Goal: Task Accomplishment & Management: Manage account settings

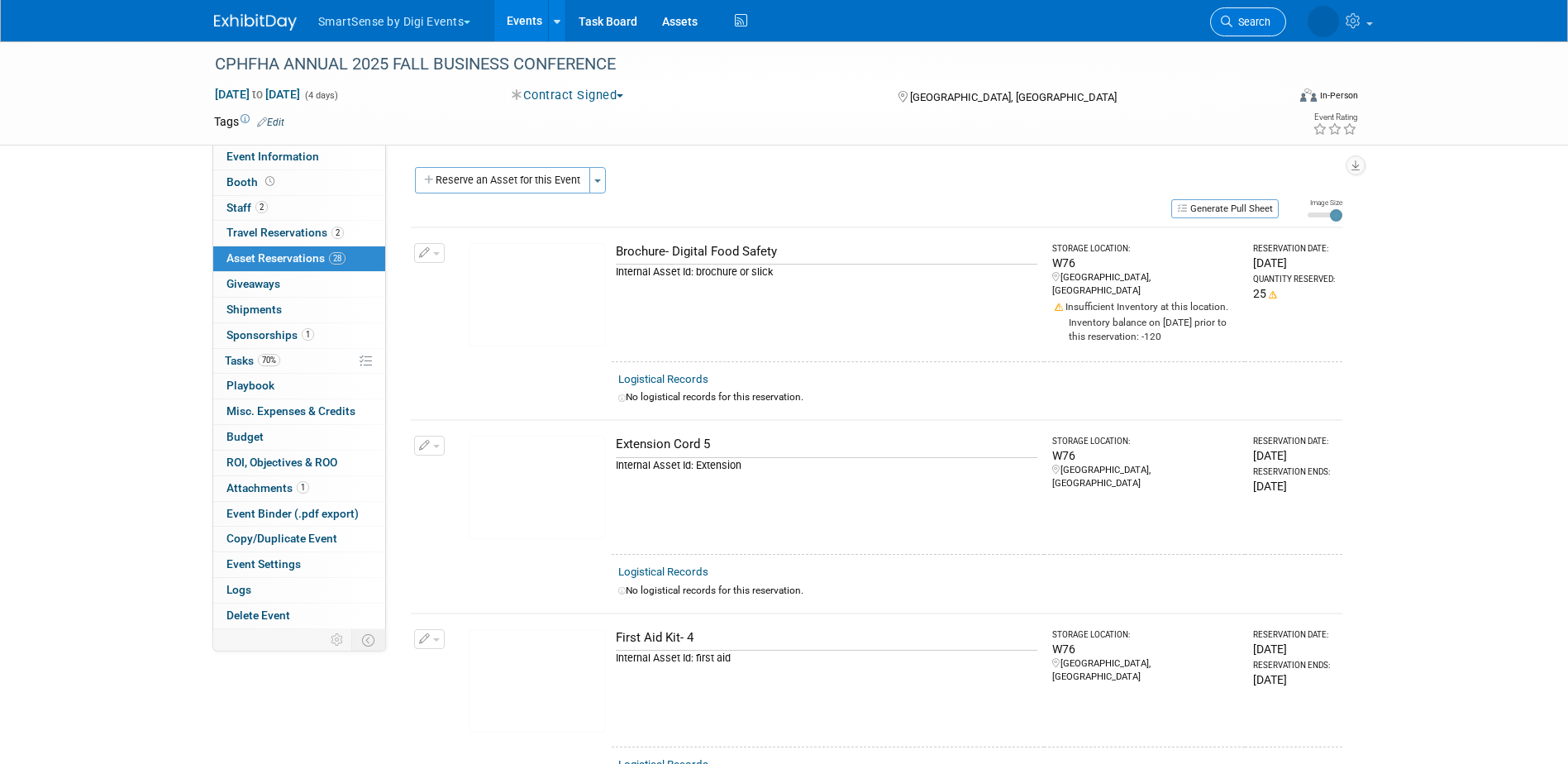
click at [1257, 21] on span "Search" at bounding box center [1251, 22] width 38 height 13
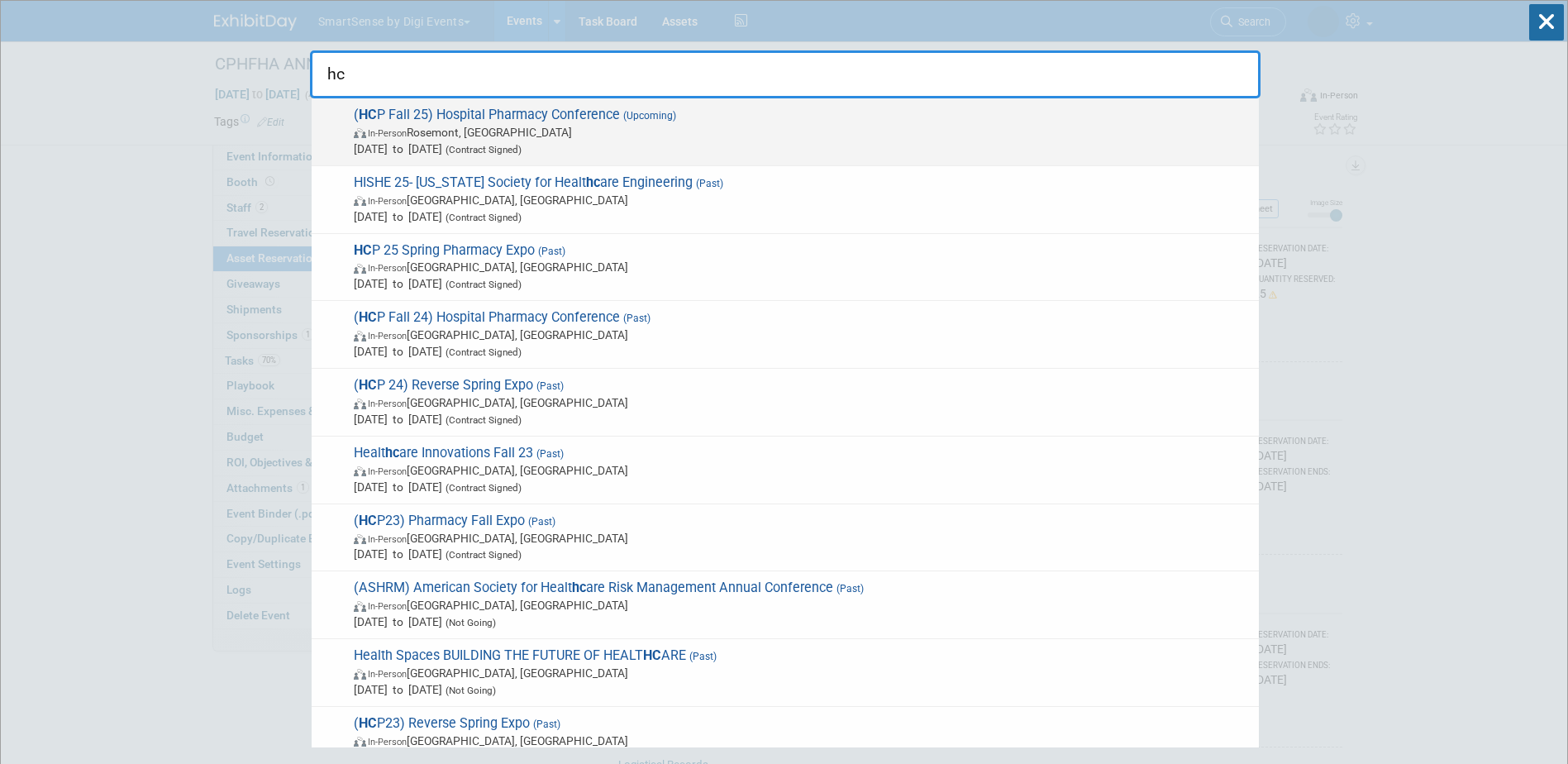
type input "hc"
click at [505, 121] on span "( HC P Fall 25) Hospital Pharmacy Conference (Upcoming) In-Person [GEOGRAPHIC_D…" at bounding box center [799, 132] width 902 height 51
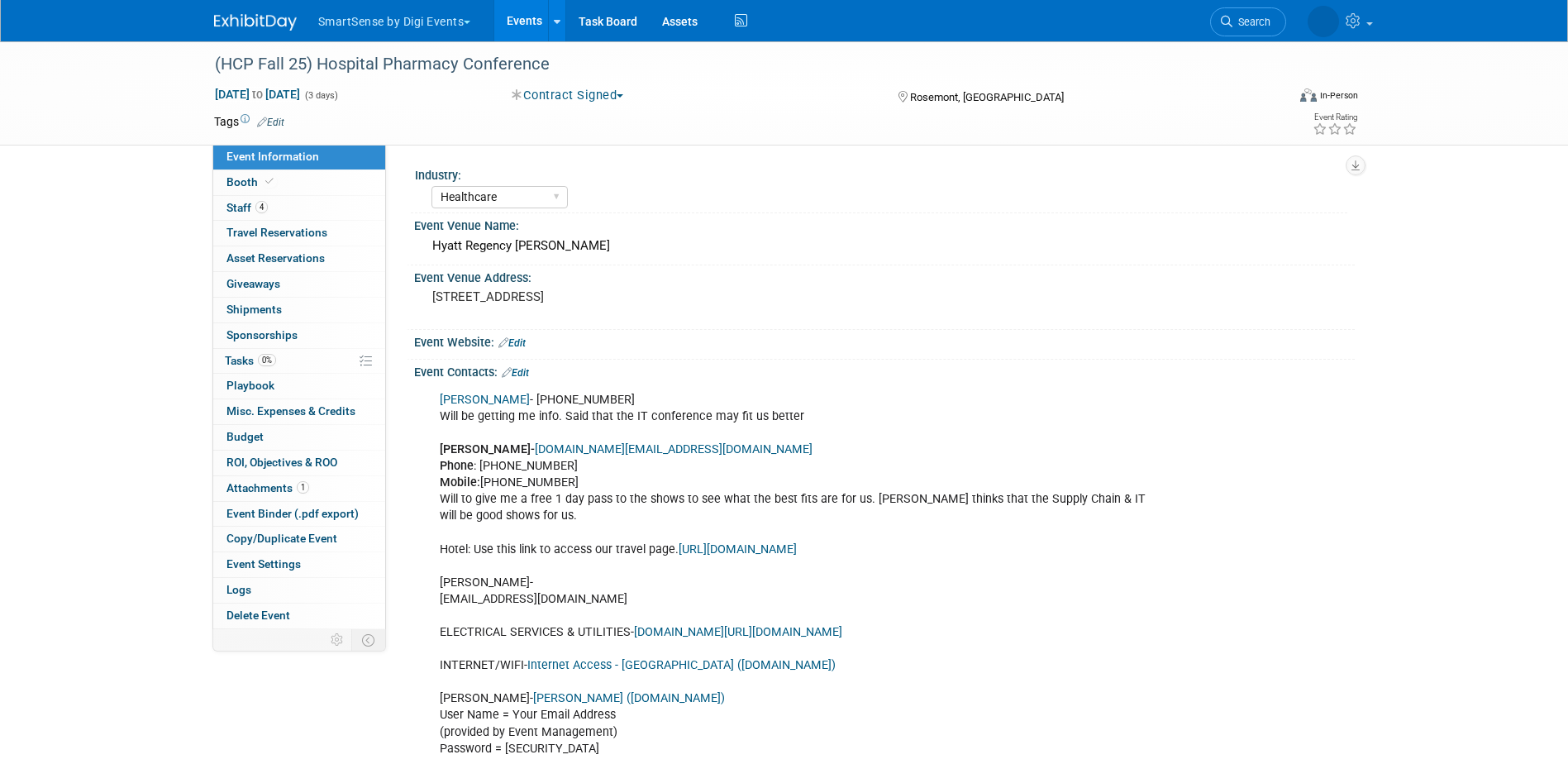
select select "Healthcare"
click at [257, 184] on span "Booth" at bounding box center [252, 181] width 51 height 14
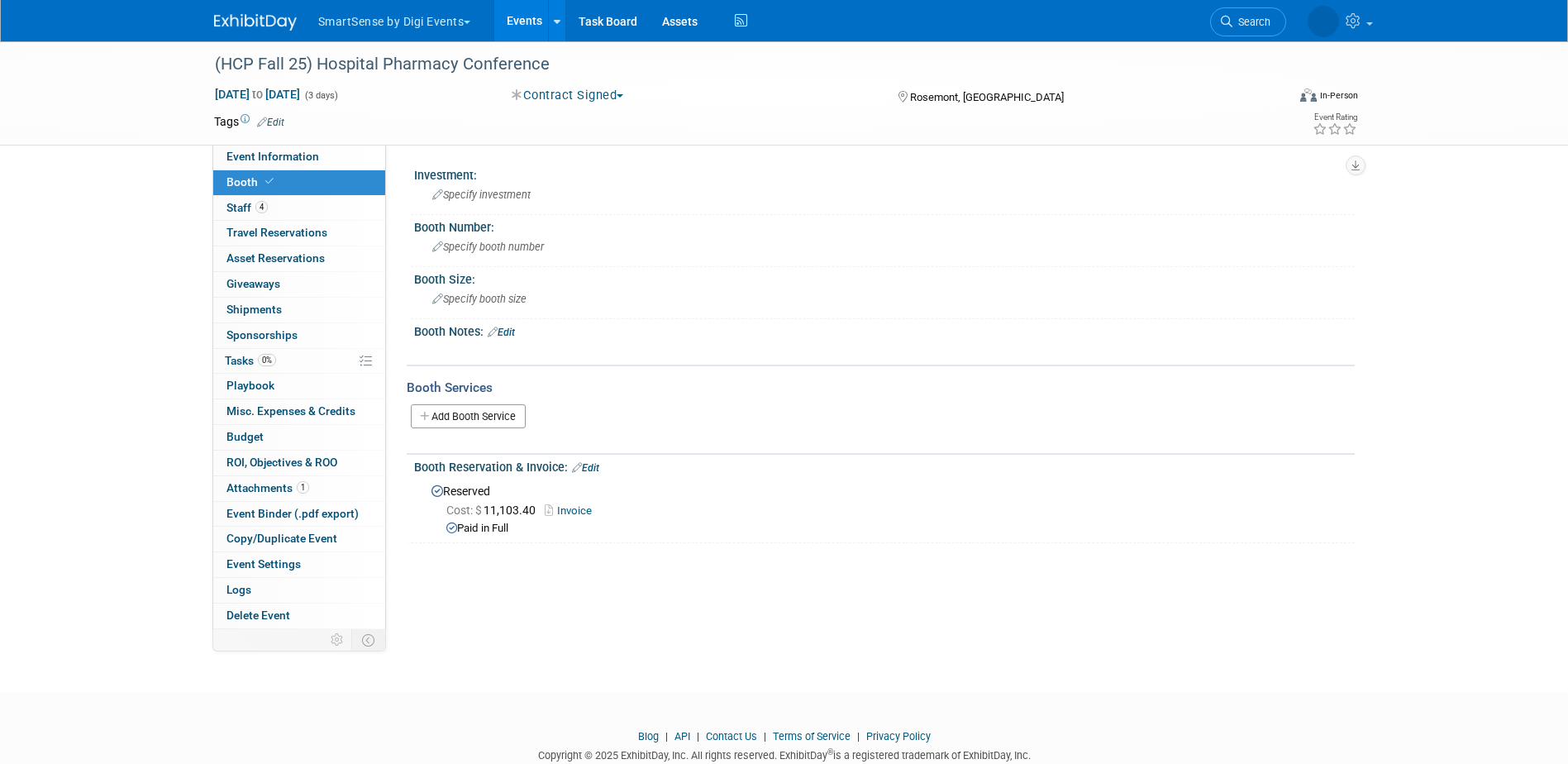
click at [511, 327] on link "Edit" at bounding box center [501, 332] width 27 height 12
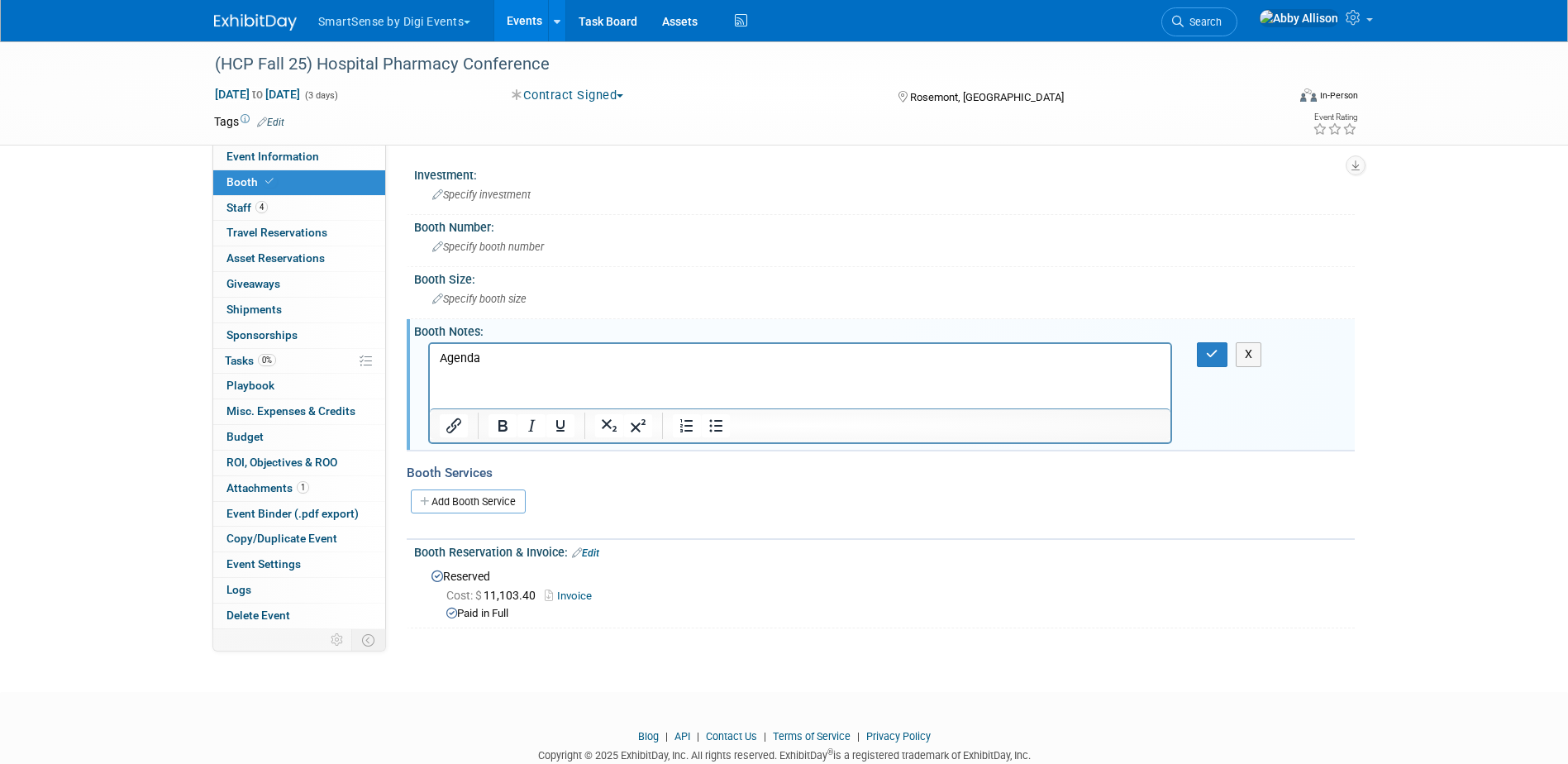
click at [514, 356] on p "Agenda" at bounding box center [800, 358] width 722 height 16
click at [470, 367] on html "Agenda agenda" at bounding box center [799, 356] width 741 height 24
click at [572, 358] on p "Agenda agenda﻿" at bounding box center [800, 358] width 722 height 16
click at [732, 410] on div at bounding box center [775, 397] width 106 height 35
click at [737, 404] on icon "Link" at bounding box center [747, 398] width 20 height 20
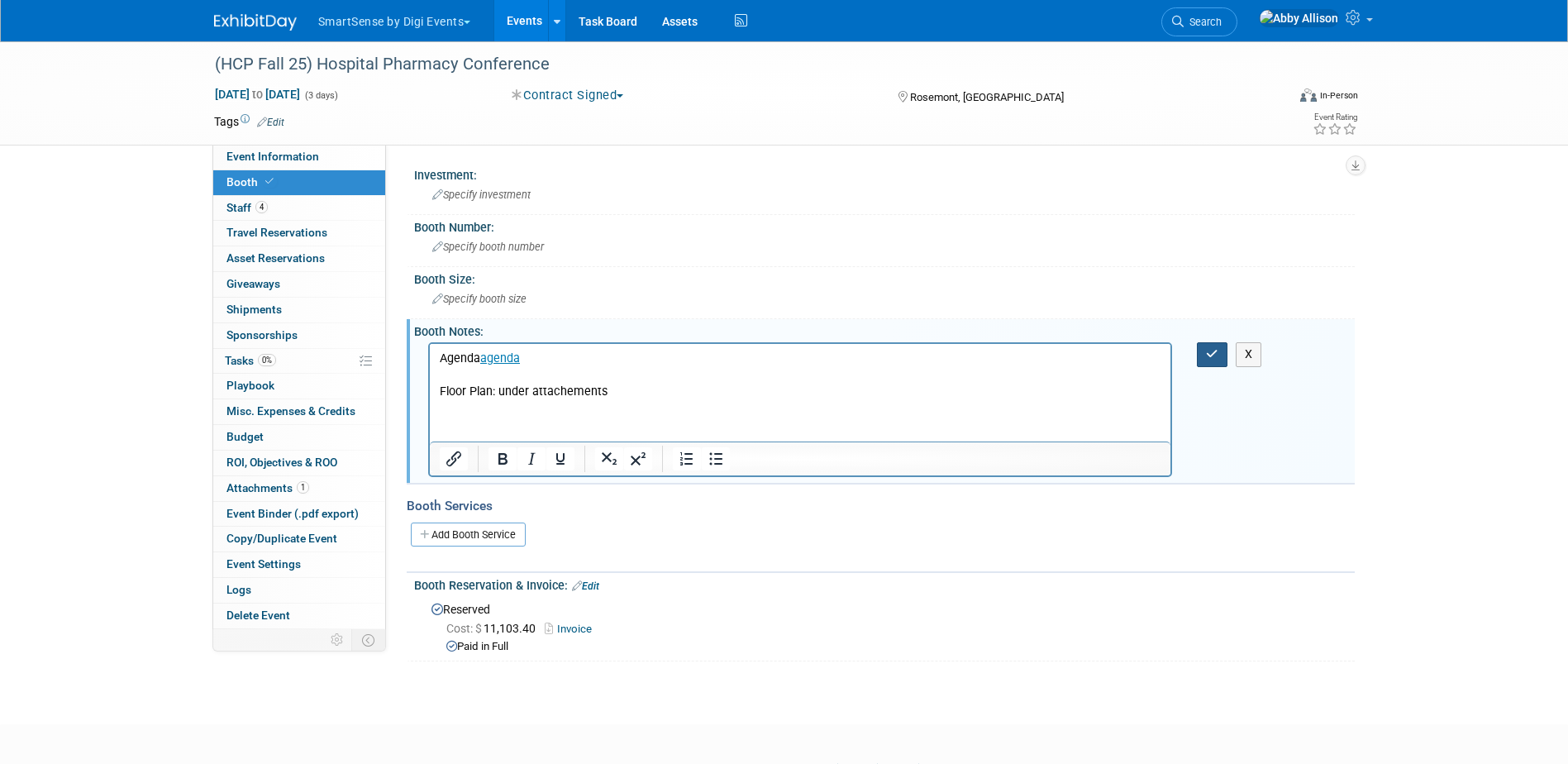
click at [1208, 357] on icon "button" at bounding box center [1212, 353] width 13 height 12
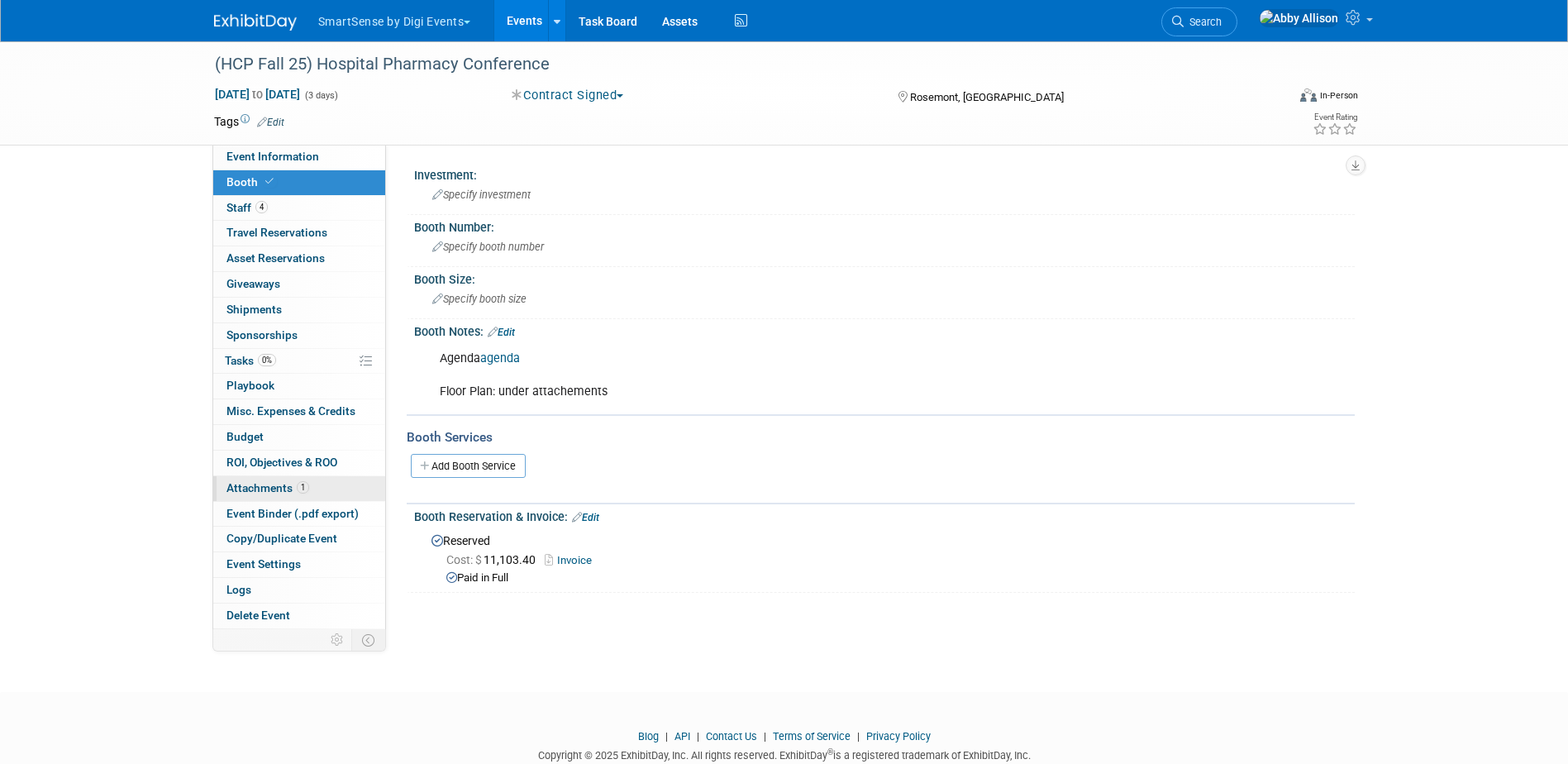
click at [269, 485] on span "Attachments 1" at bounding box center [268, 487] width 83 height 14
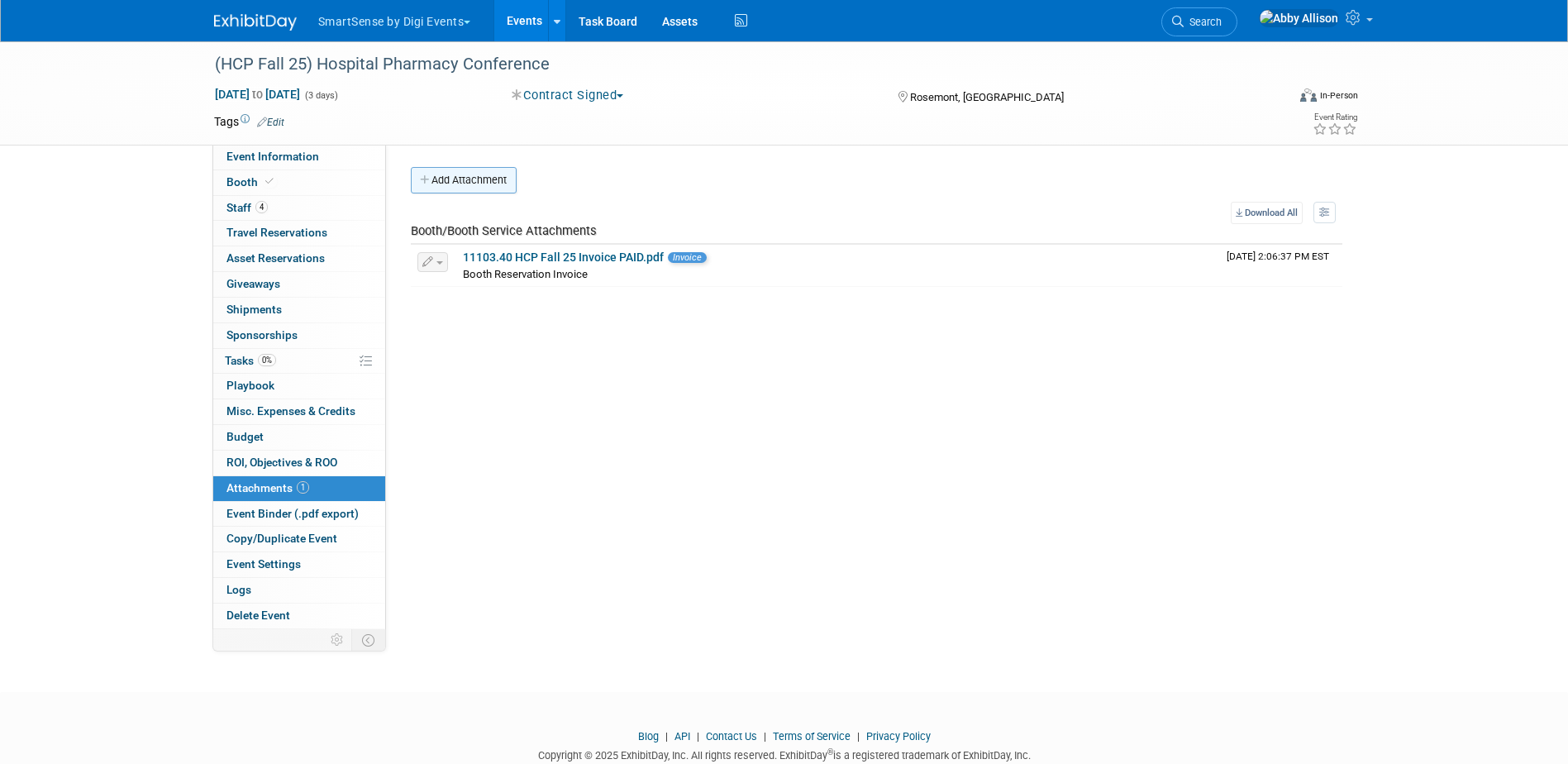
click at [495, 175] on button "Add Attachment" at bounding box center [464, 180] width 106 height 26
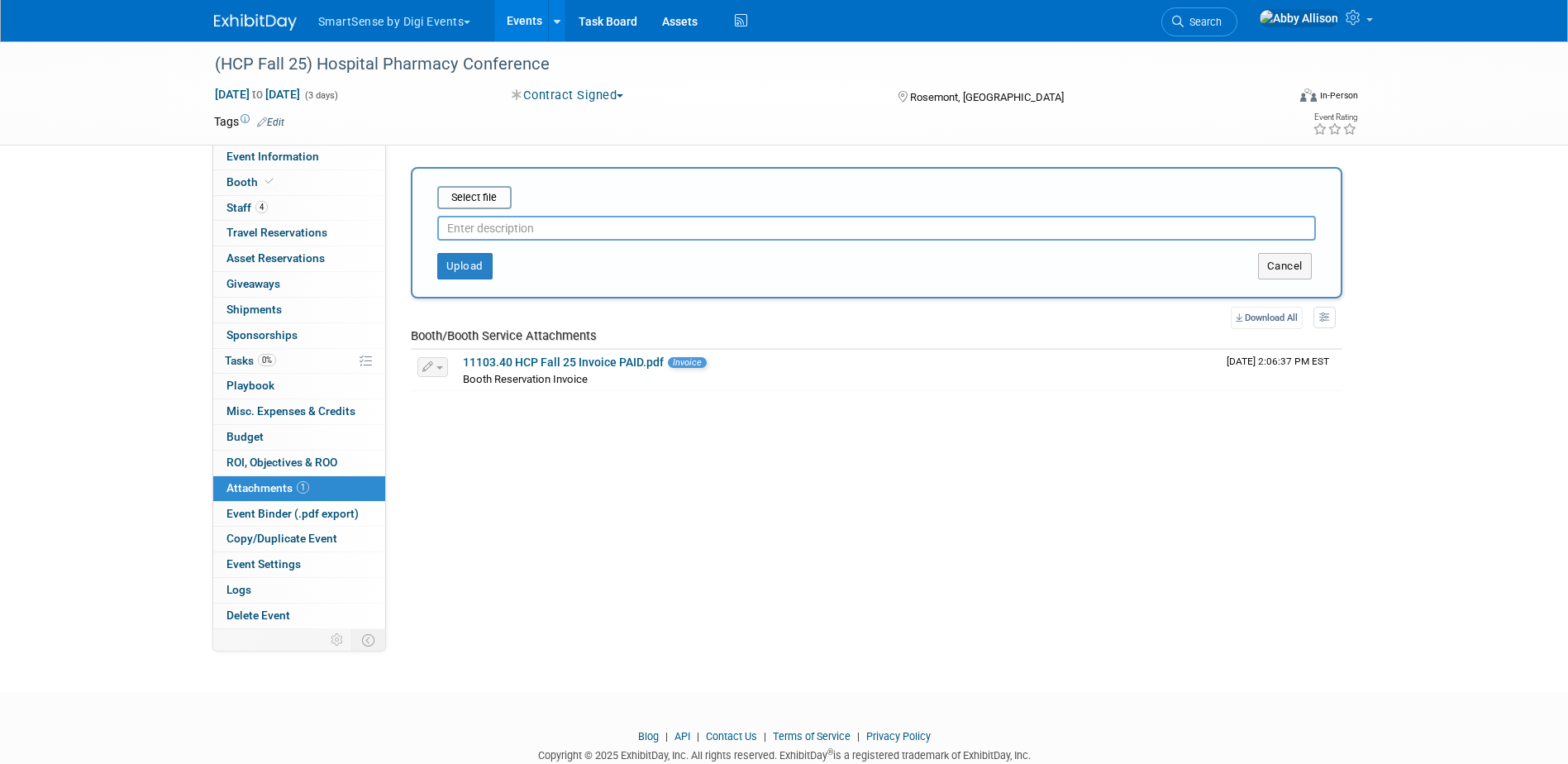
click at [485, 227] on input "text" at bounding box center [877, 228] width 878 height 24
type input "Floor Plan"
click at [485, 198] on input "file" at bounding box center [411, 198] width 197 height 20
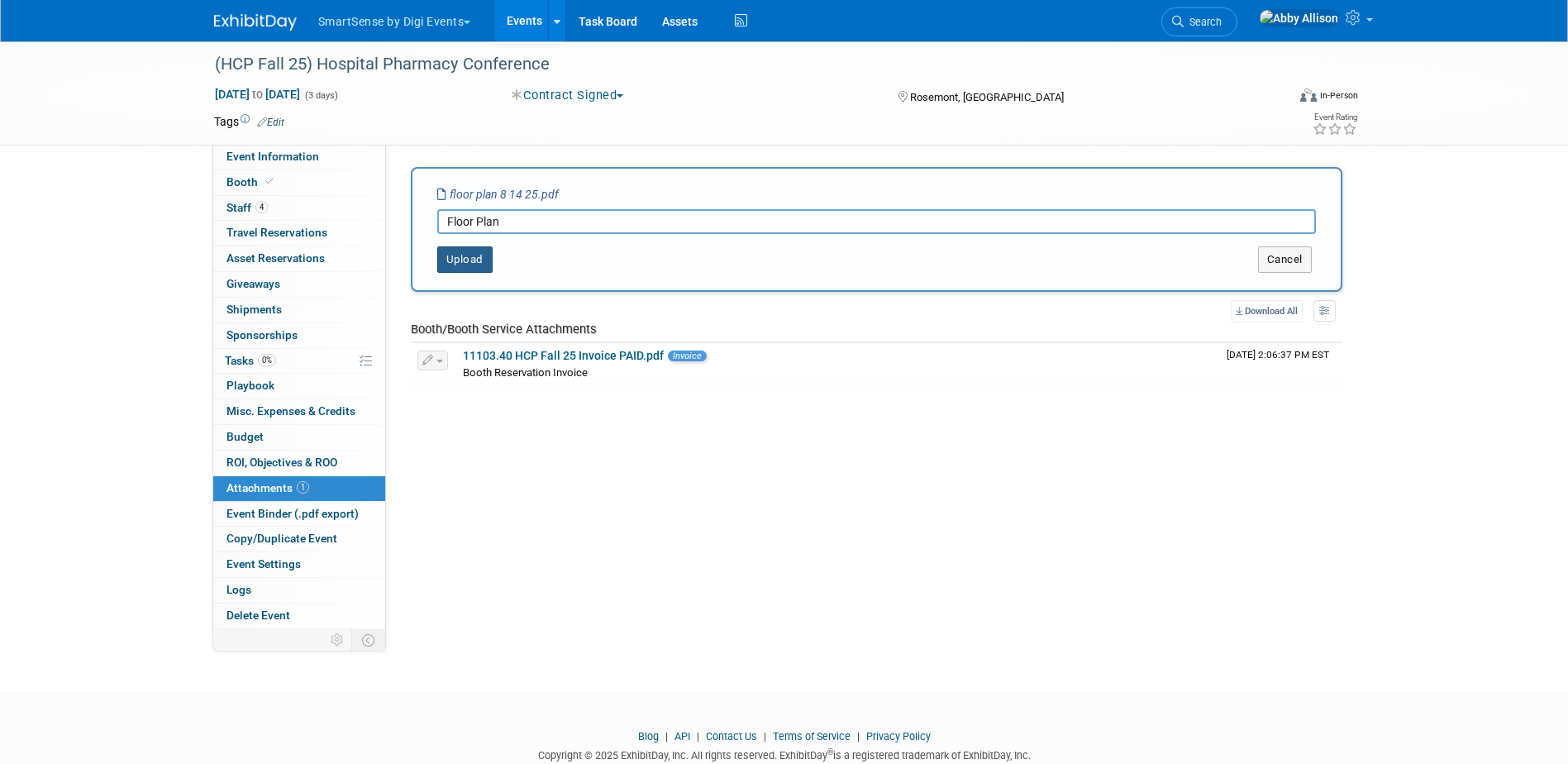
click at [454, 265] on button "Upload" at bounding box center [465, 259] width 55 height 26
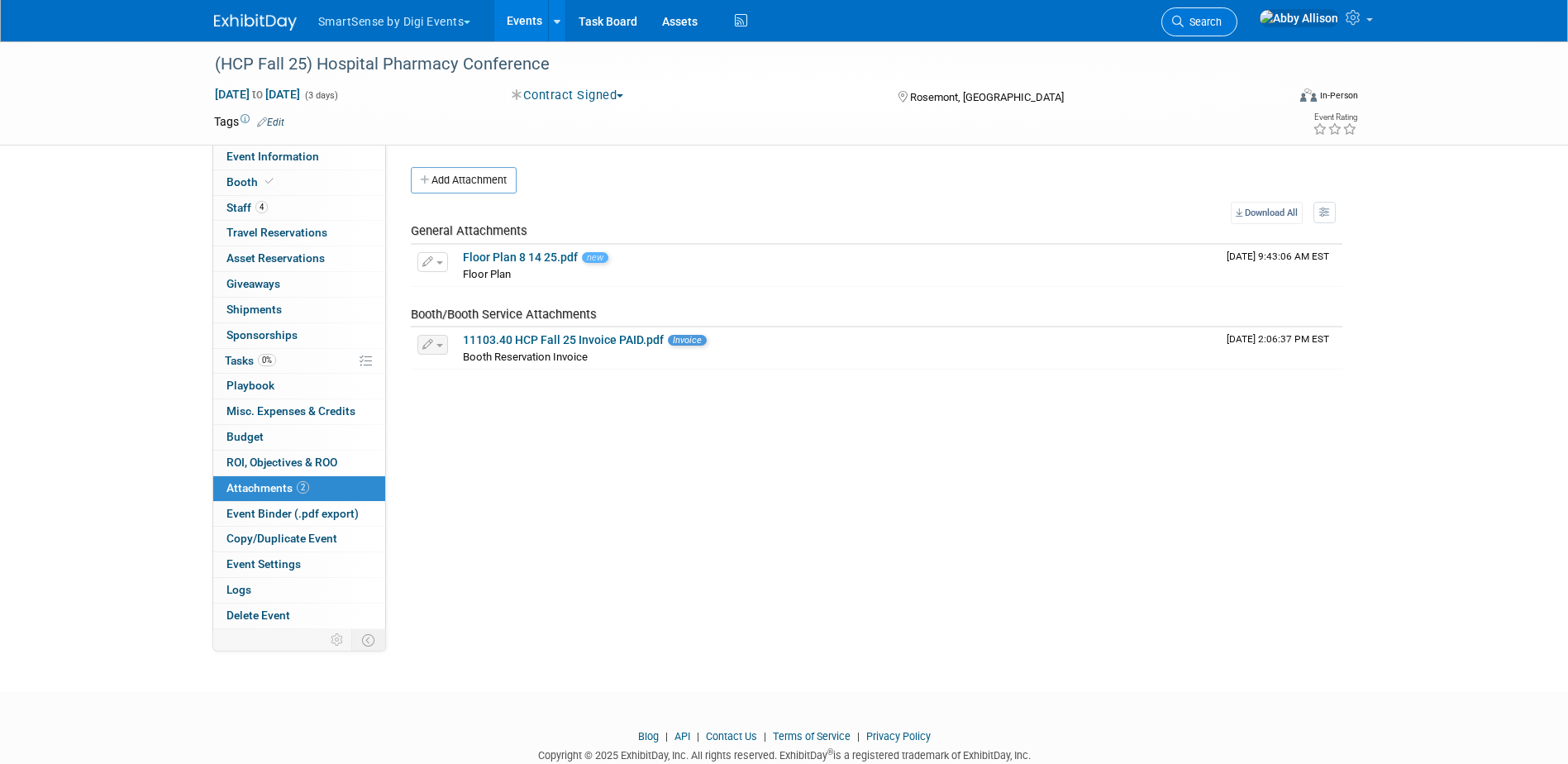
click at [1238, 30] on link "Search" at bounding box center [1200, 22] width 76 height 29
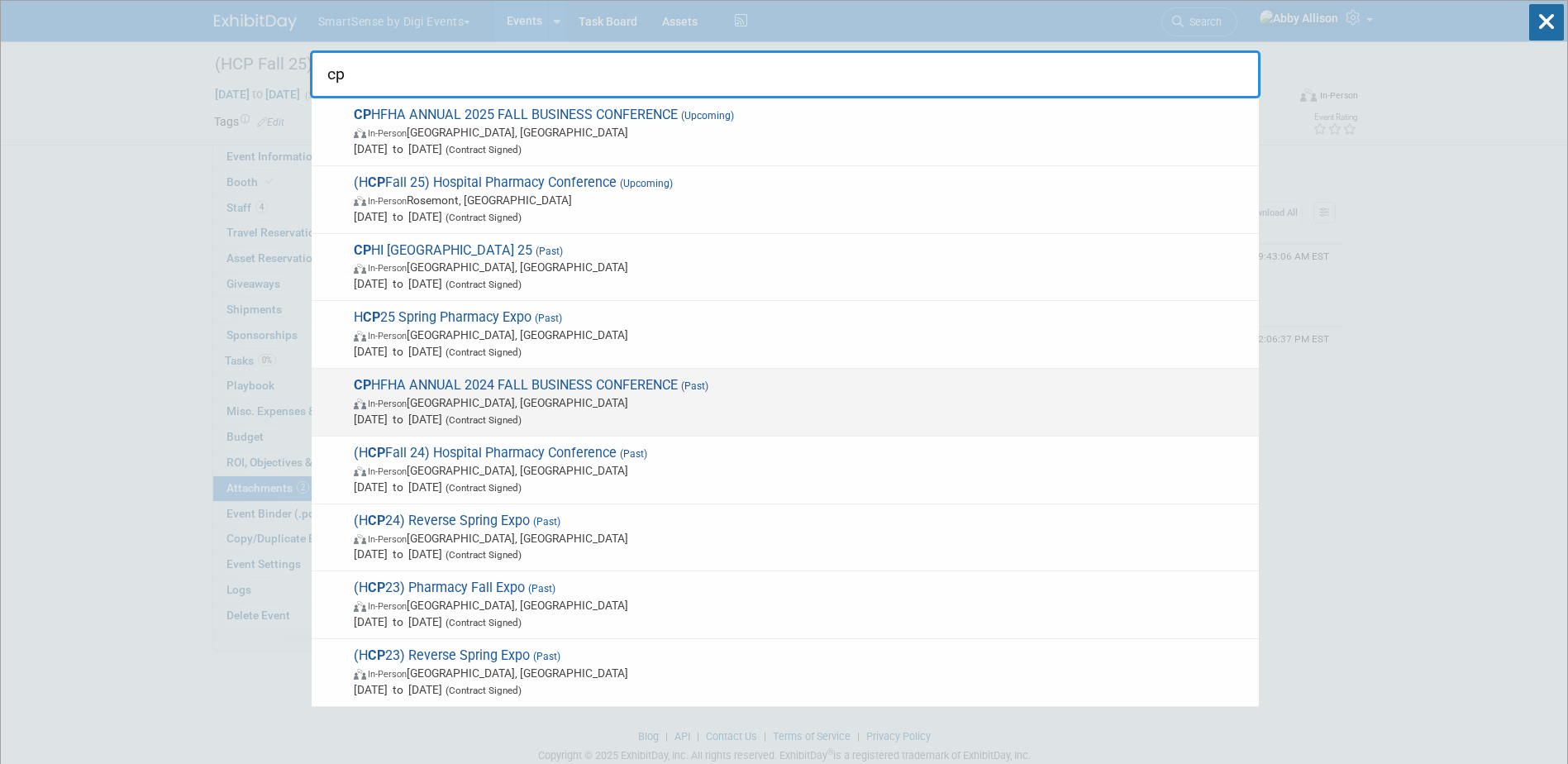
type input "cp"
click at [475, 380] on span "CP HFHA ANNUAL 2024 FALL BUSINESS CONFERENCE (Past) In-Person San Diego, CA Nov…" at bounding box center [799, 402] width 902 height 51
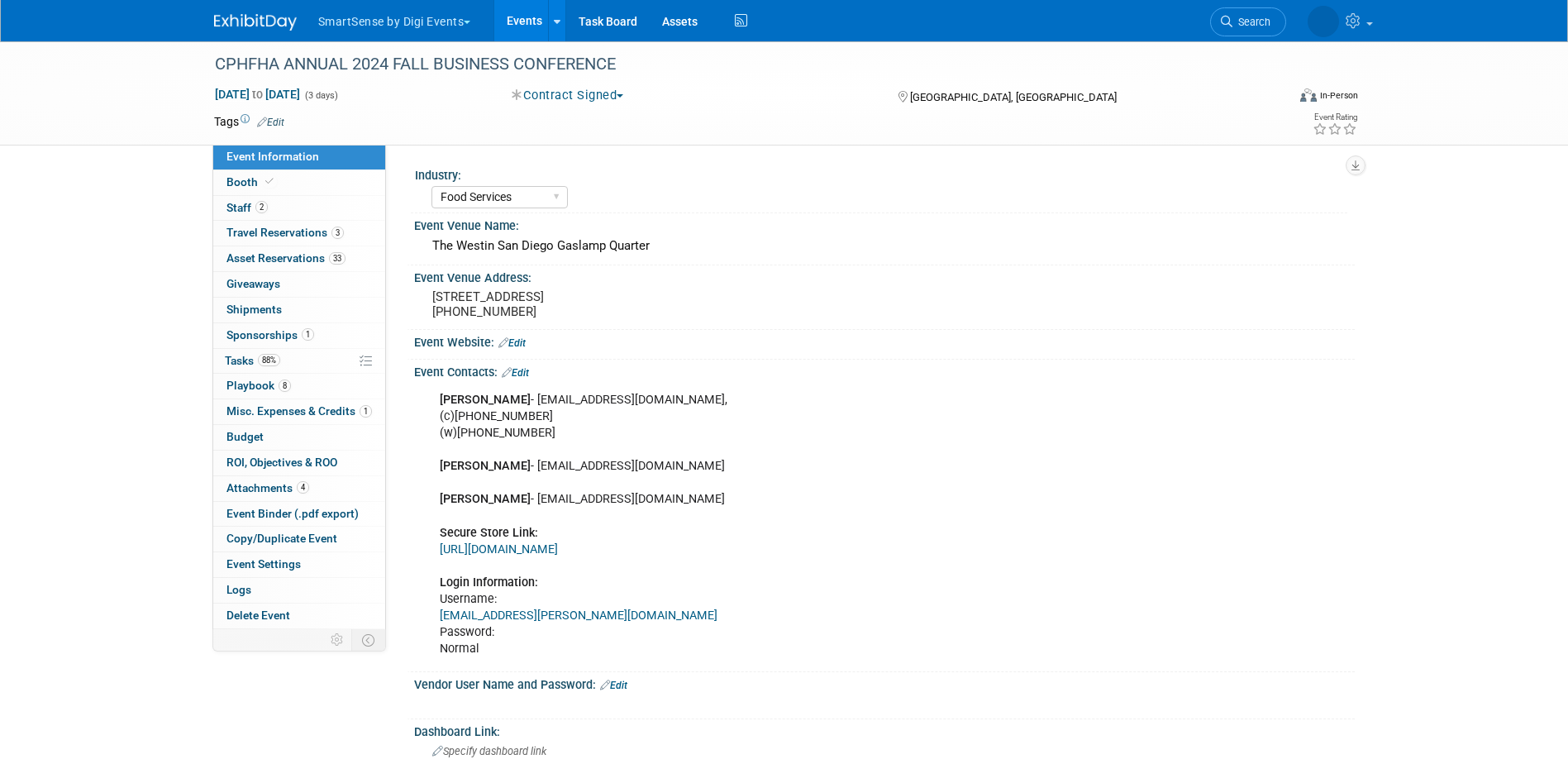
select select "Food Services"
click at [238, 228] on span "Travel Reservations 3" at bounding box center [285, 232] width 117 height 14
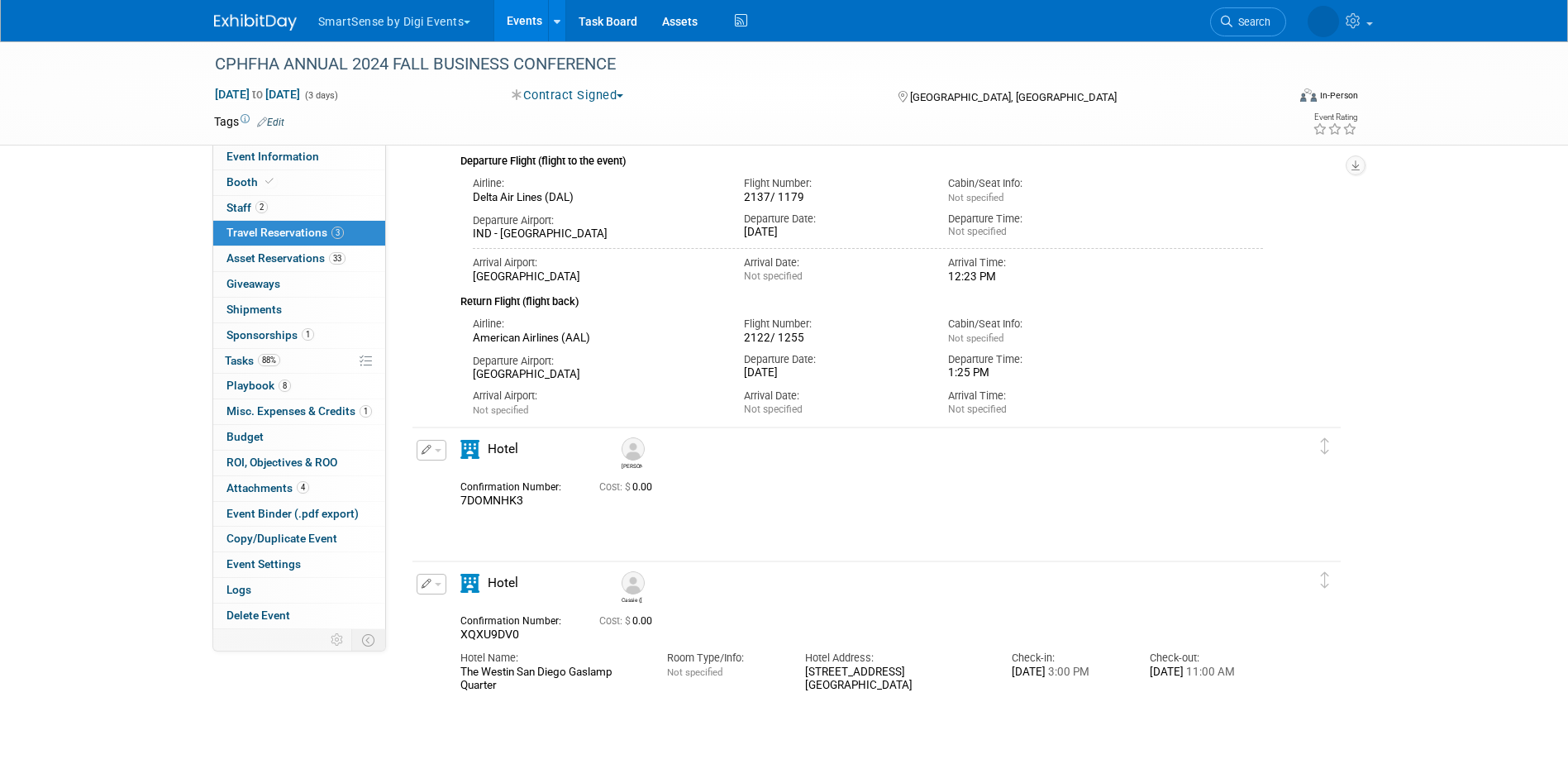
scroll to position [269, 0]
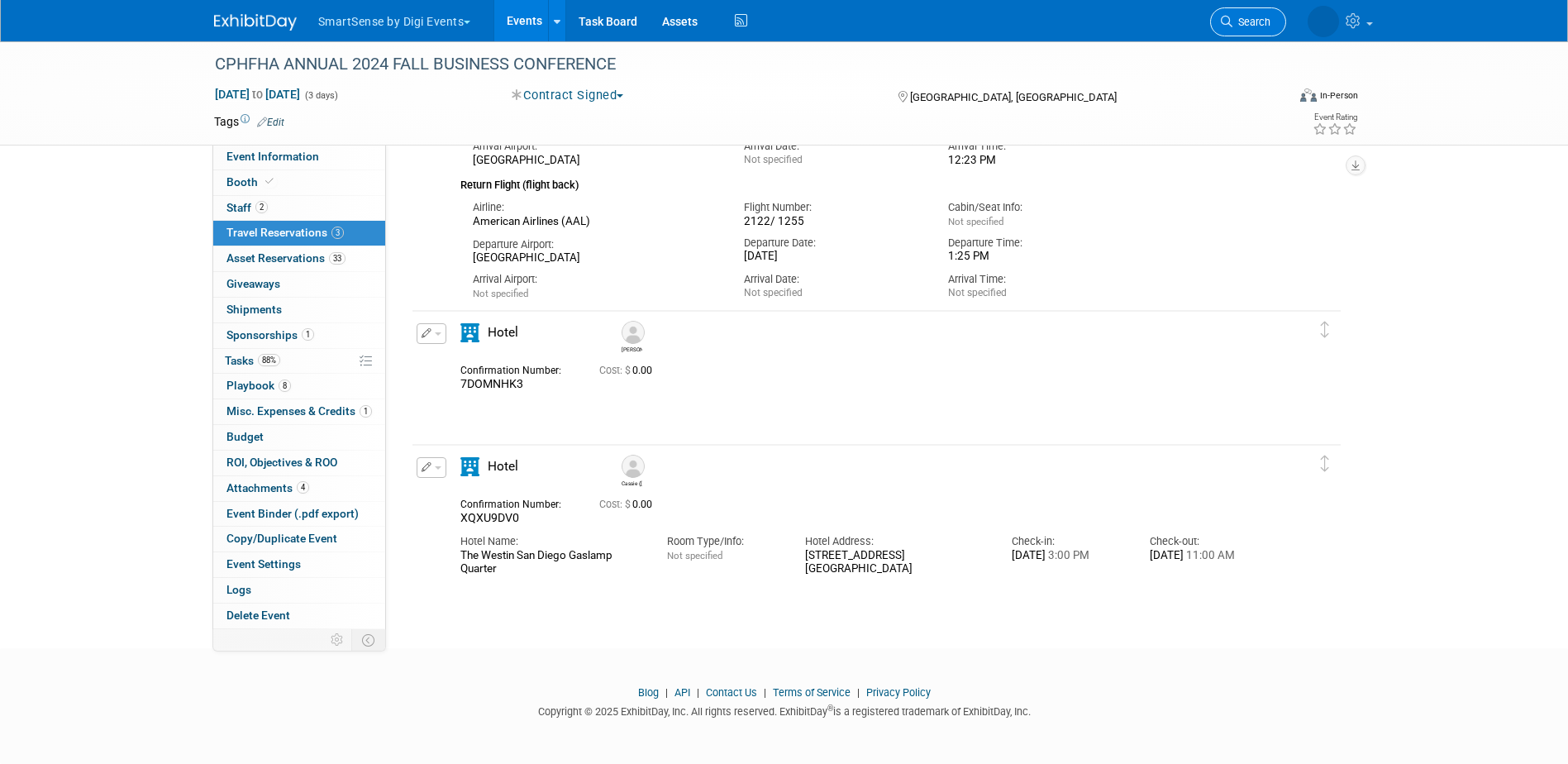
click at [1242, 14] on link "Search" at bounding box center [1249, 22] width 76 height 29
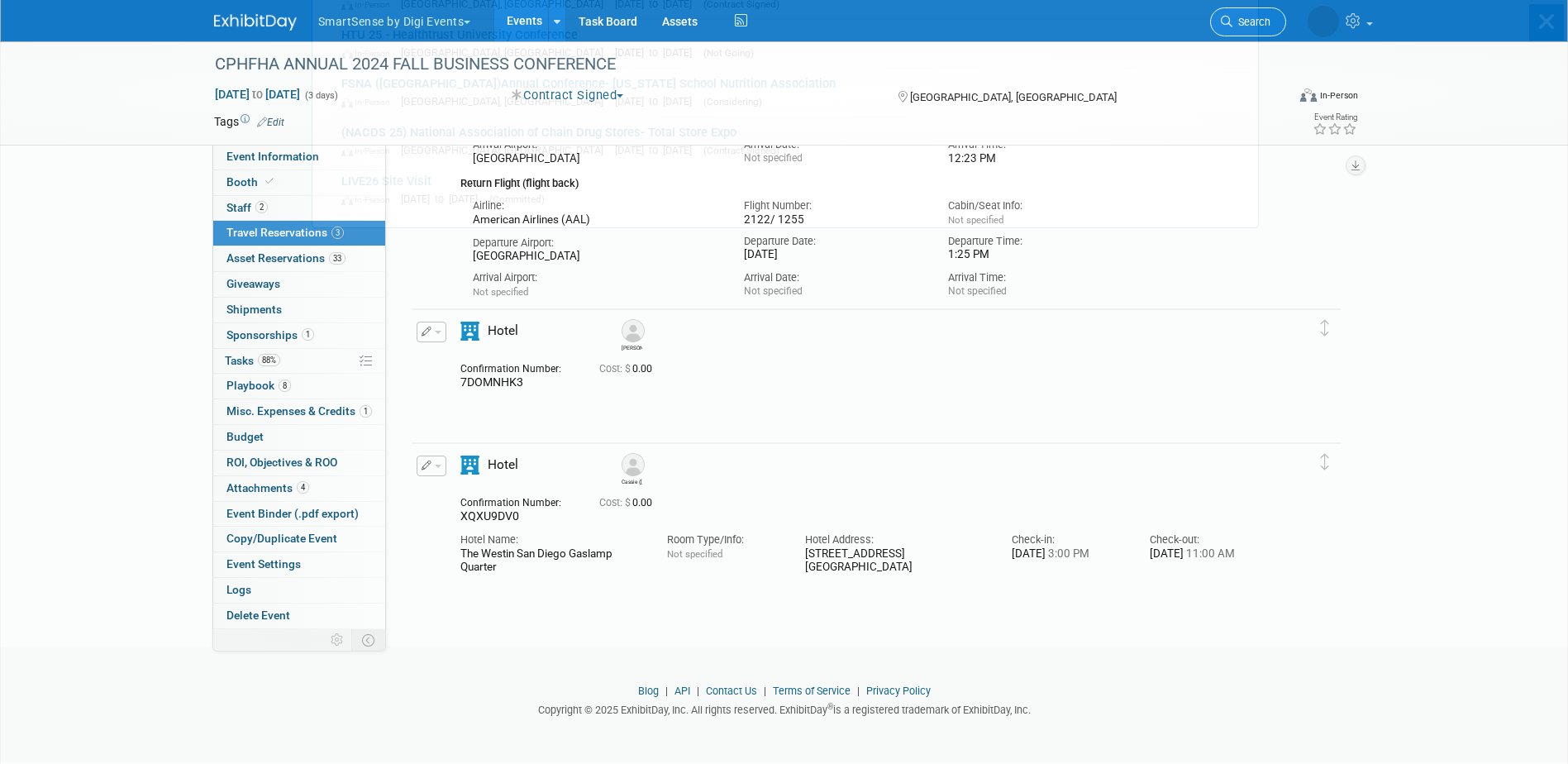
scroll to position [0, 0]
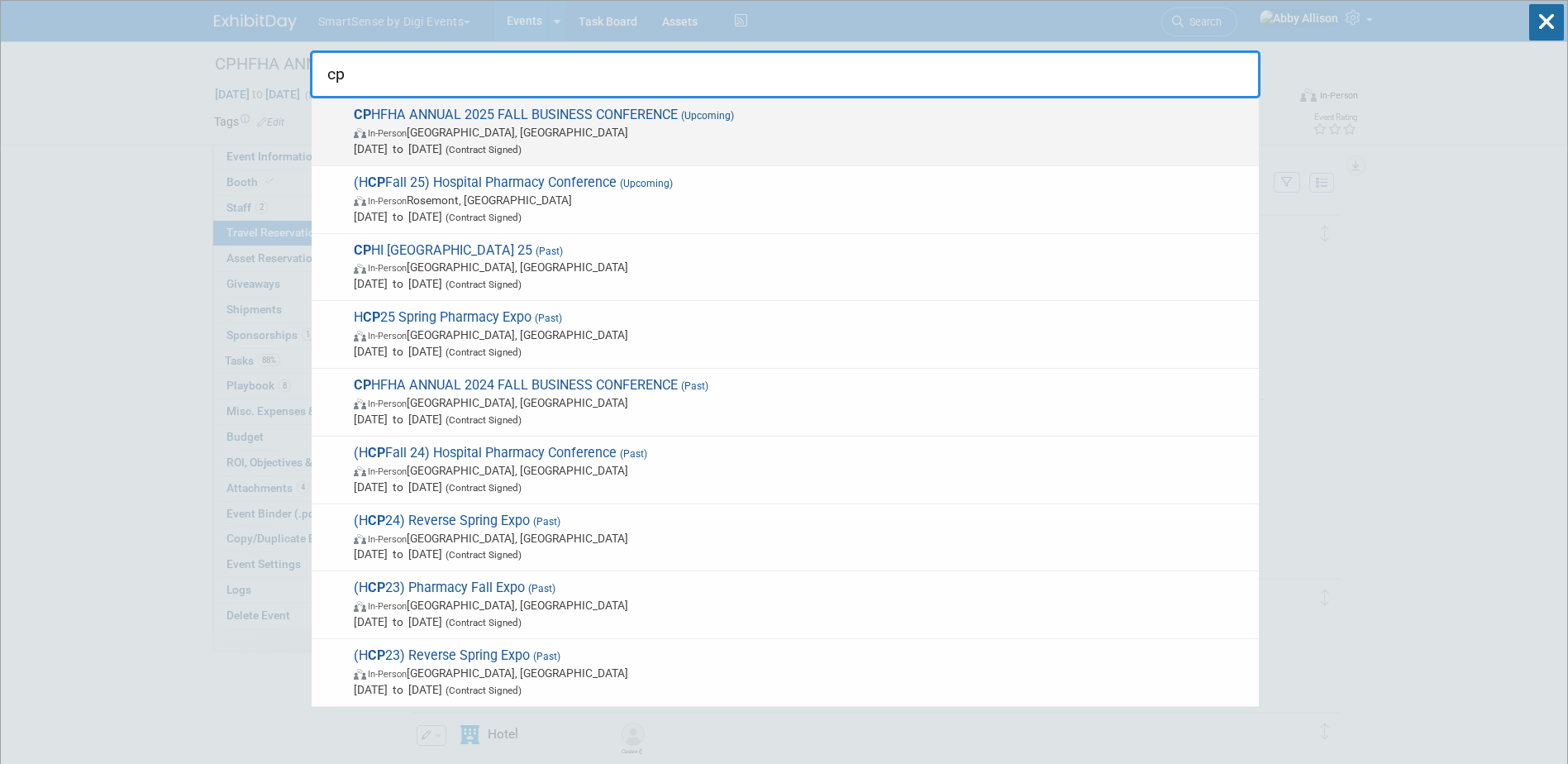
type input "cp"
click at [430, 125] on span "In-Person Gatineau, Canada" at bounding box center [802, 132] width 897 height 16
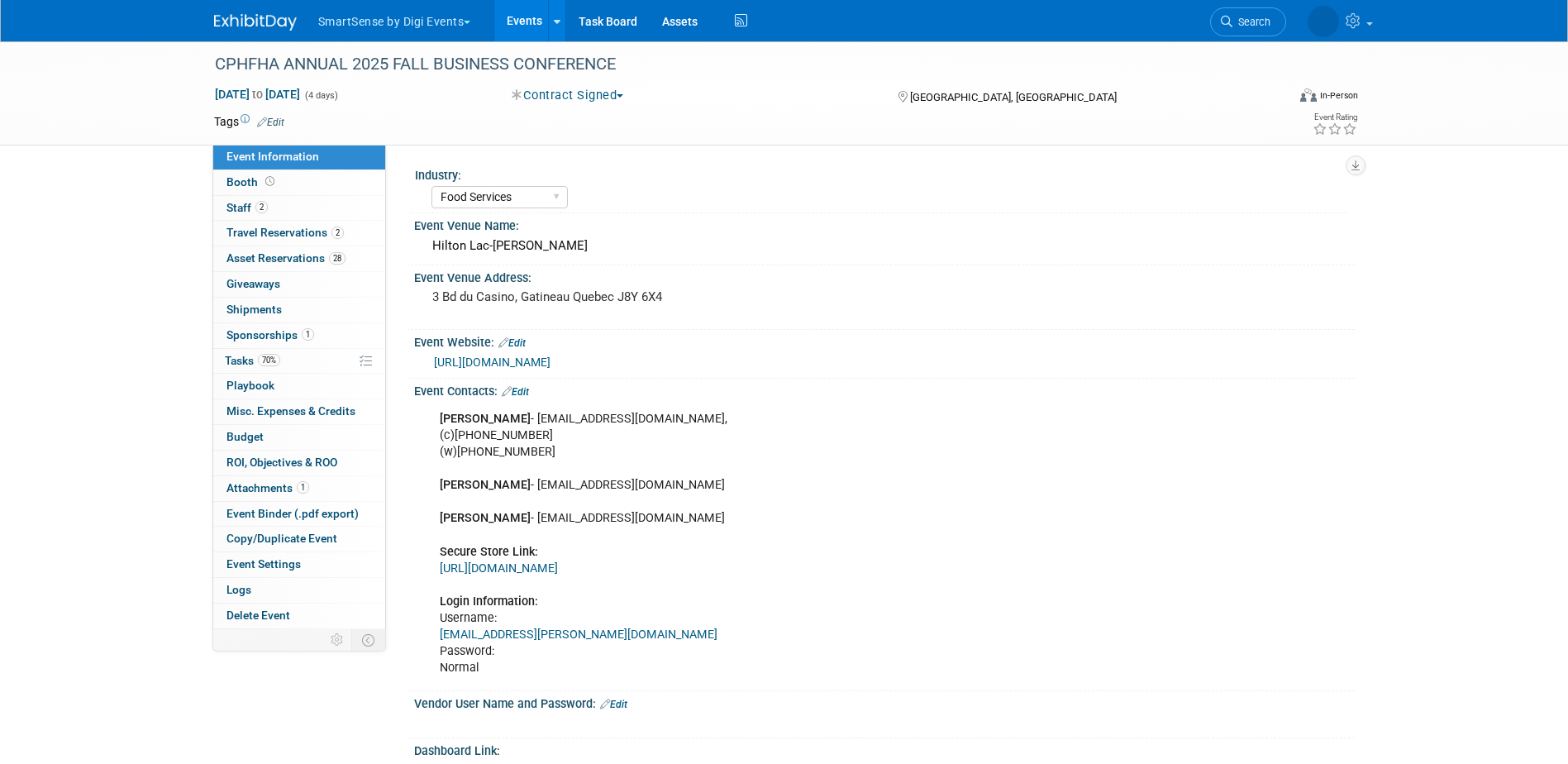
select select "Food Services"
click at [267, 213] on span "Staff 2" at bounding box center [248, 207] width 42 height 14
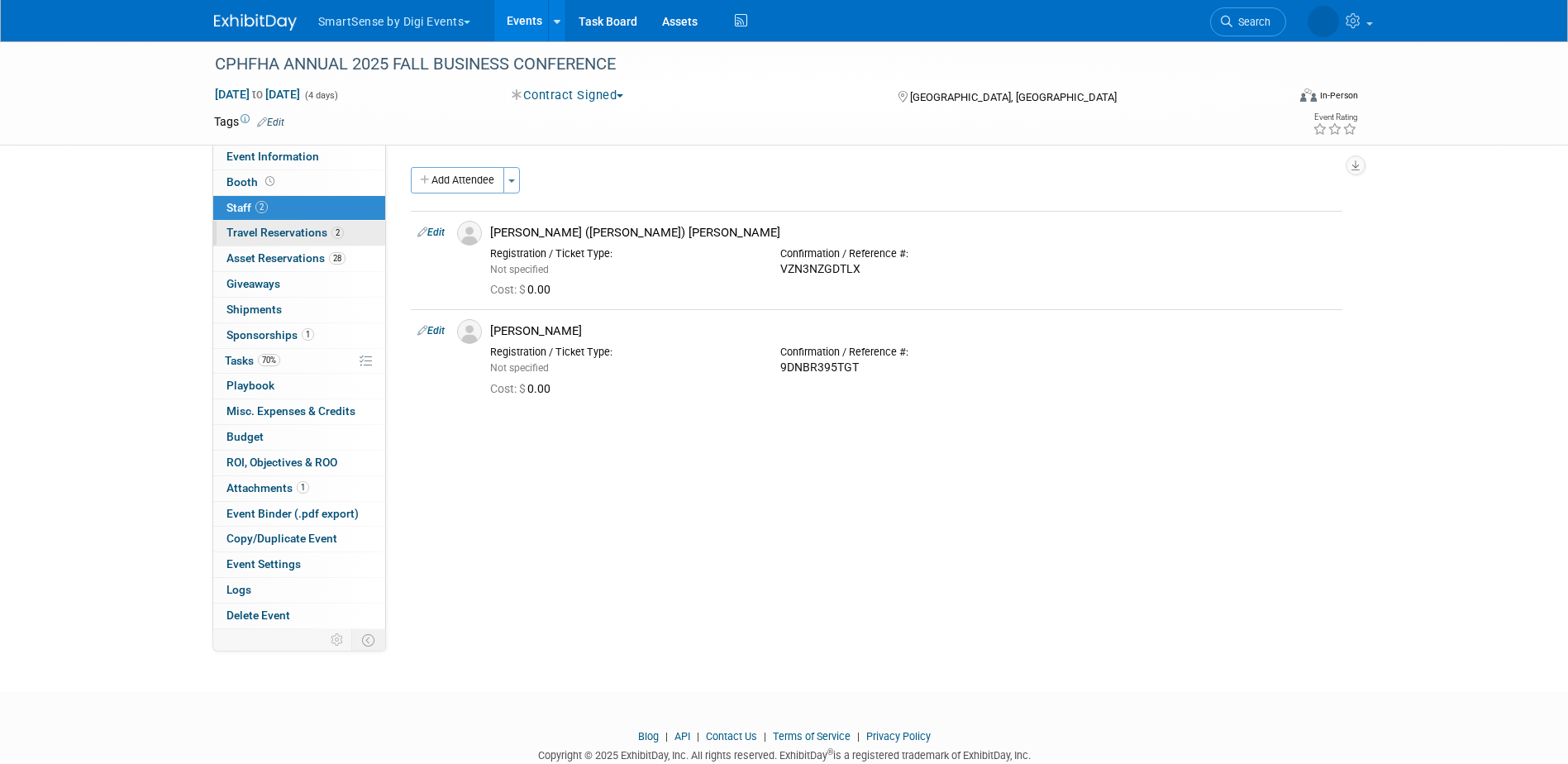
click at [270, 228] on span "Travel Reservations 2" at bounding box center [285, 232] width 117 height 14
